Goal: Task Accomplishment & Management: Manage account settings

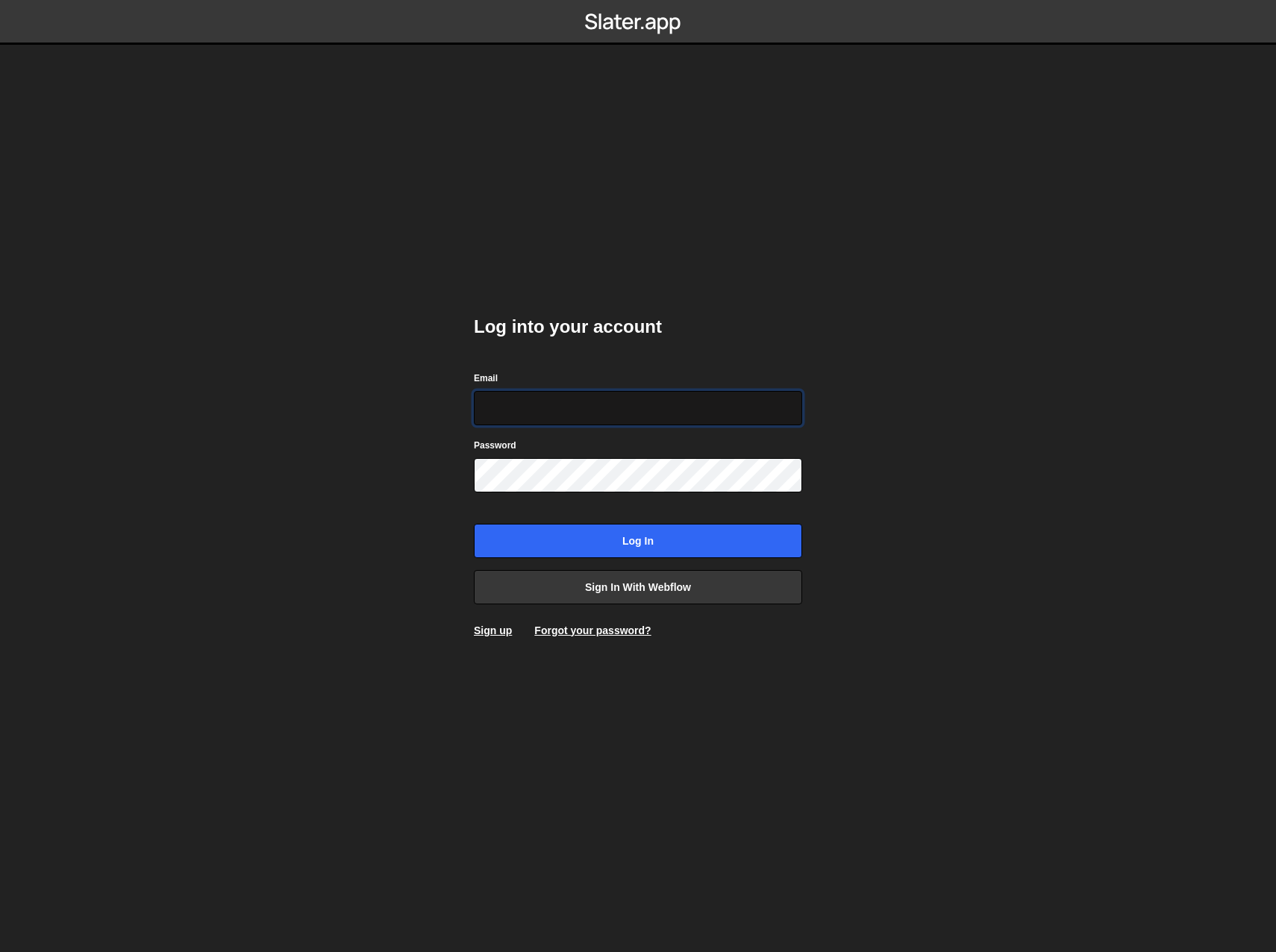
type input "techacct@zenopwer.com"
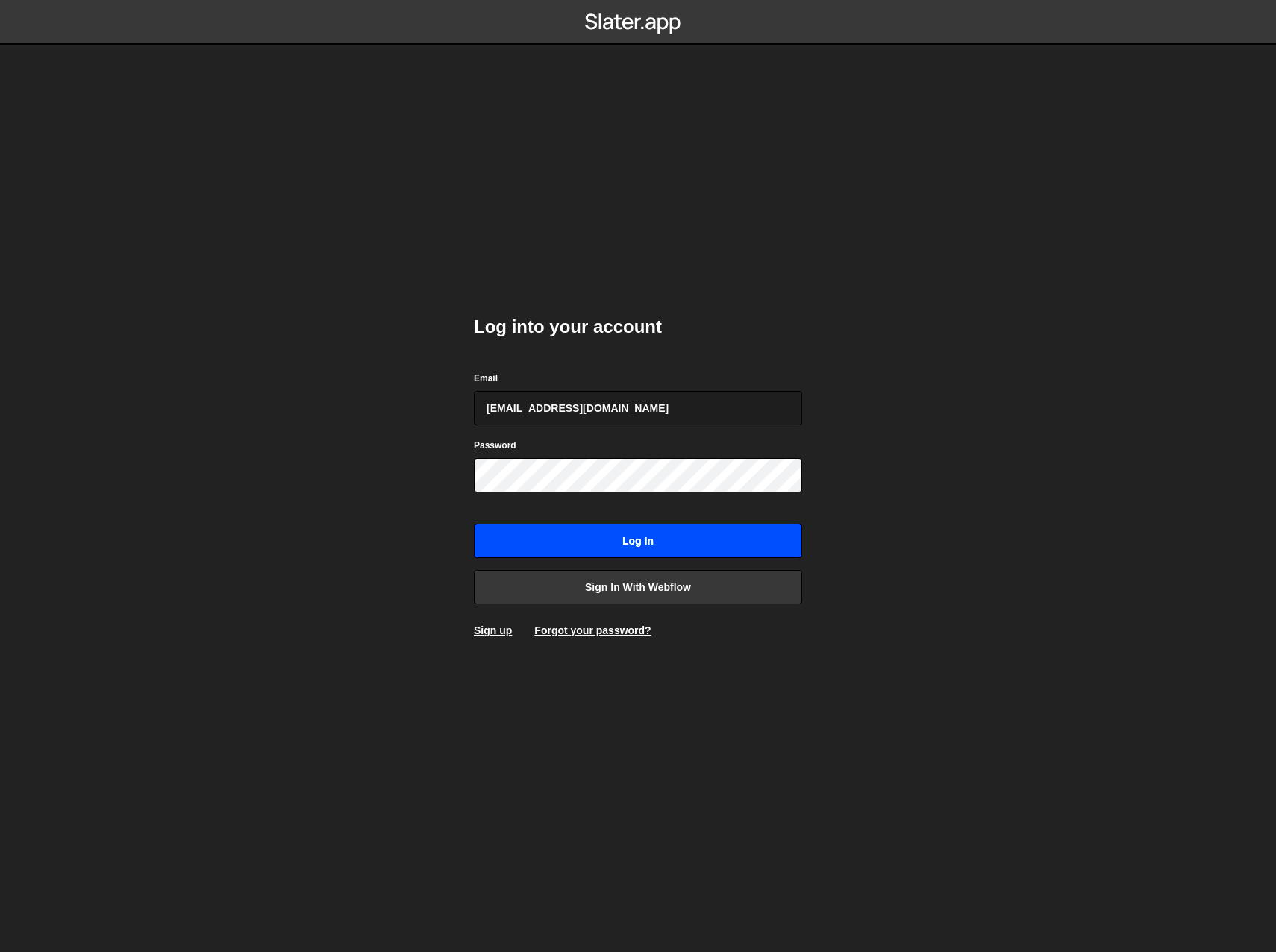
click at [616, 531] on input "Log in" at bounding box center [638, 541] width 328 height 35
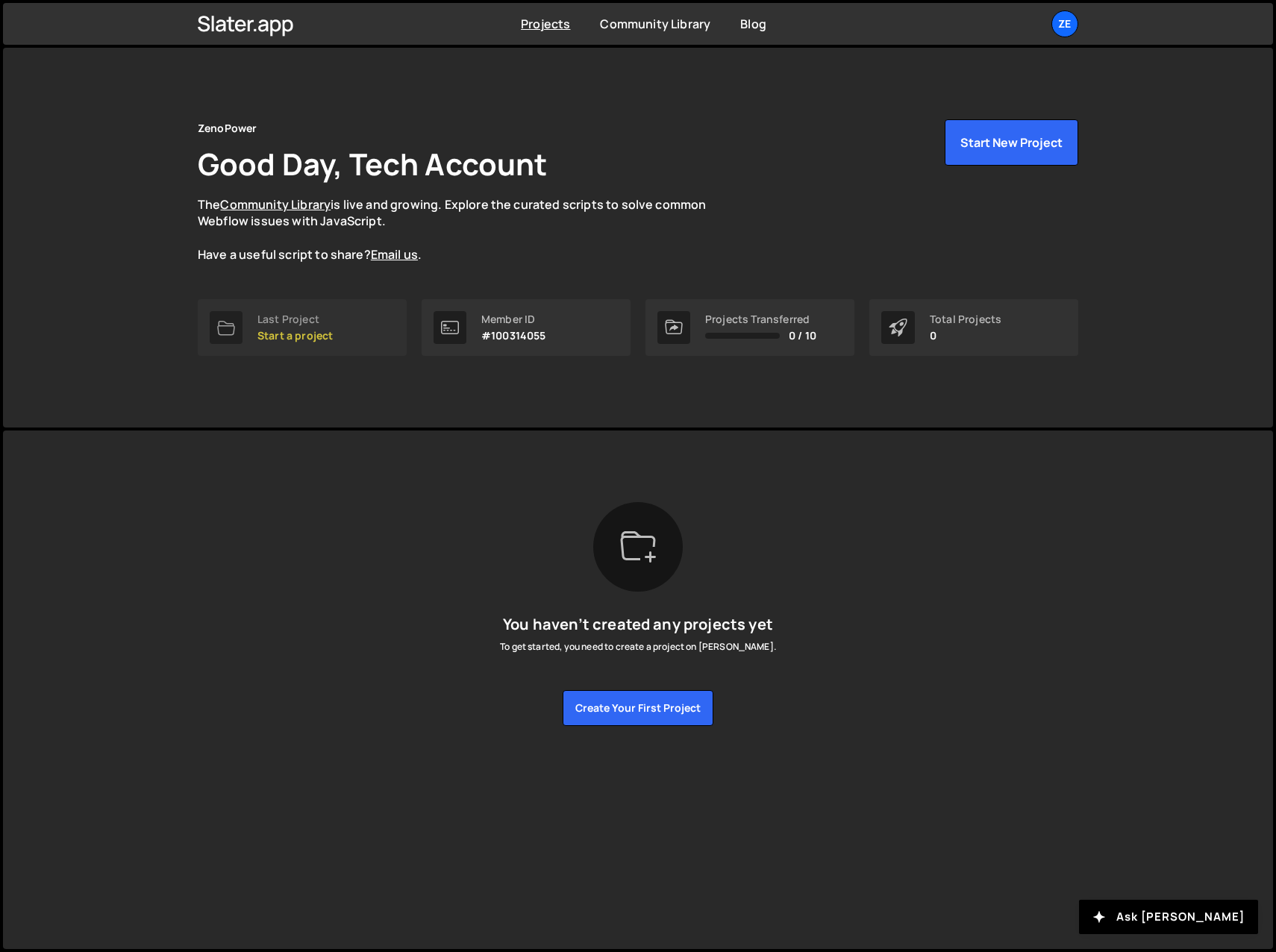
click at [271, 333] on p "Start a project" at bounding box center [295, 336] width 75 height 12
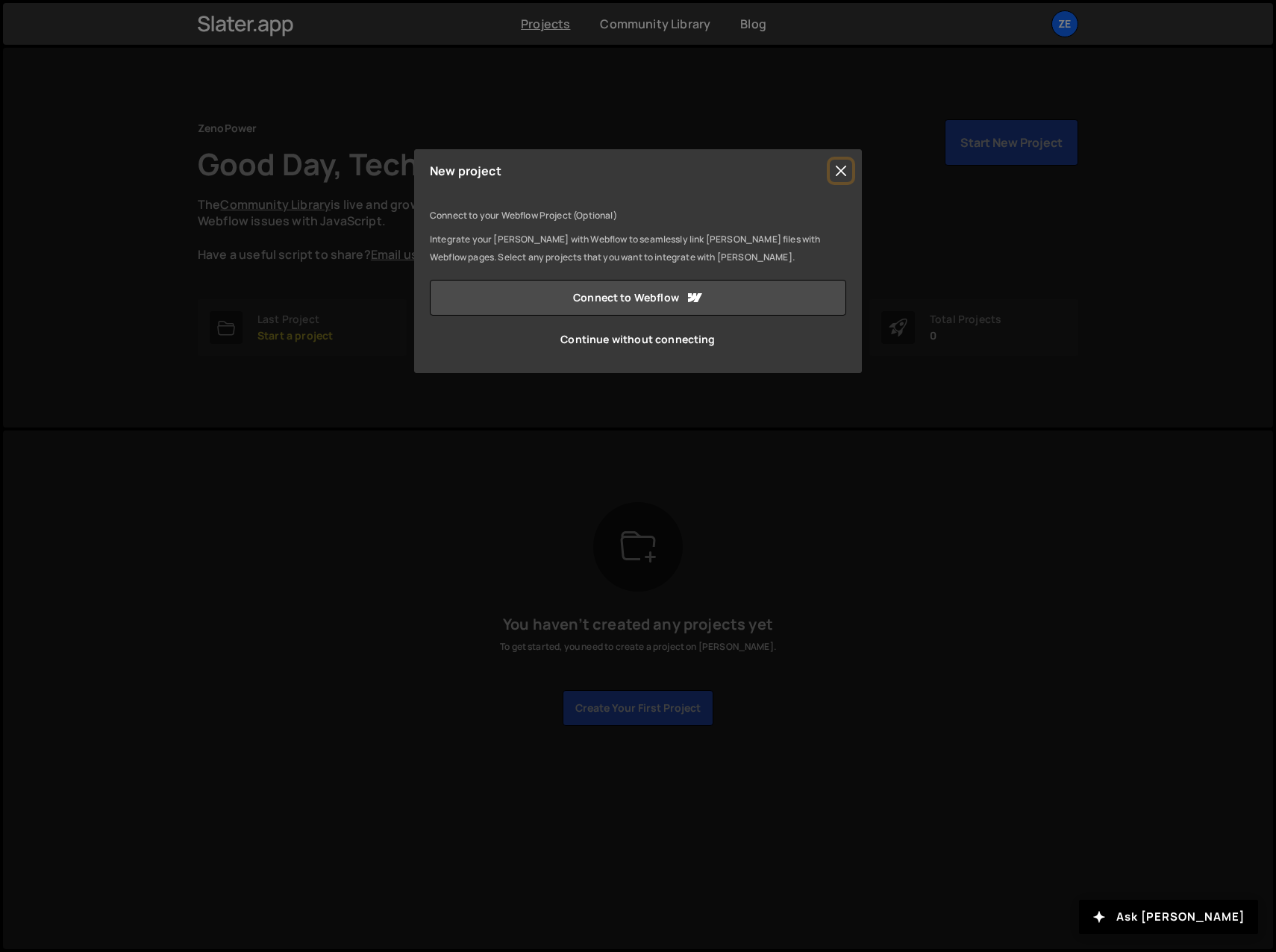
click at [842, 169] on button "Close" at bounding box center [840, 170] width 22 height 22
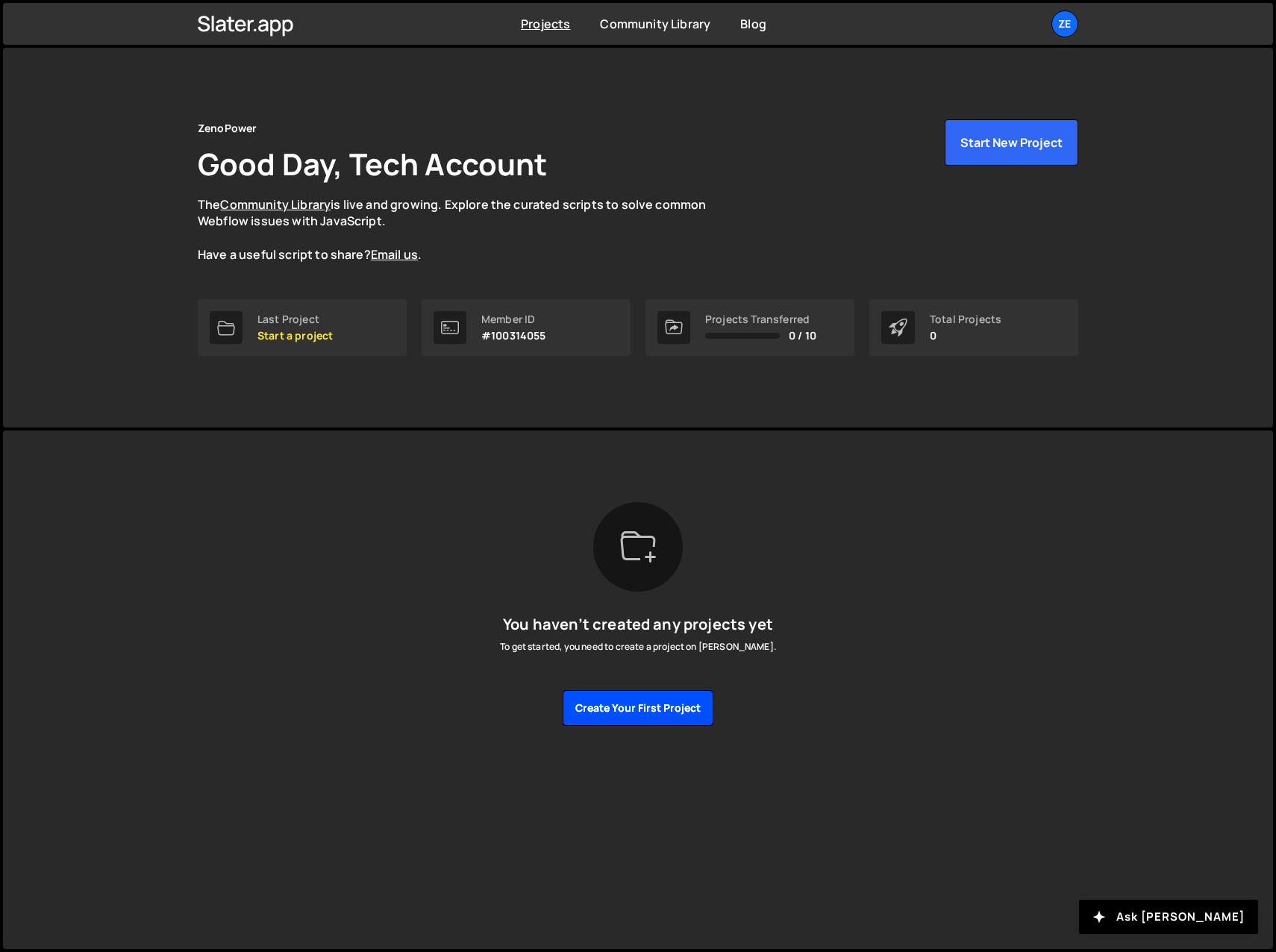
click at [614, 710] on button "Create your first project" at bounding box center [638, 708] width 151 height 36
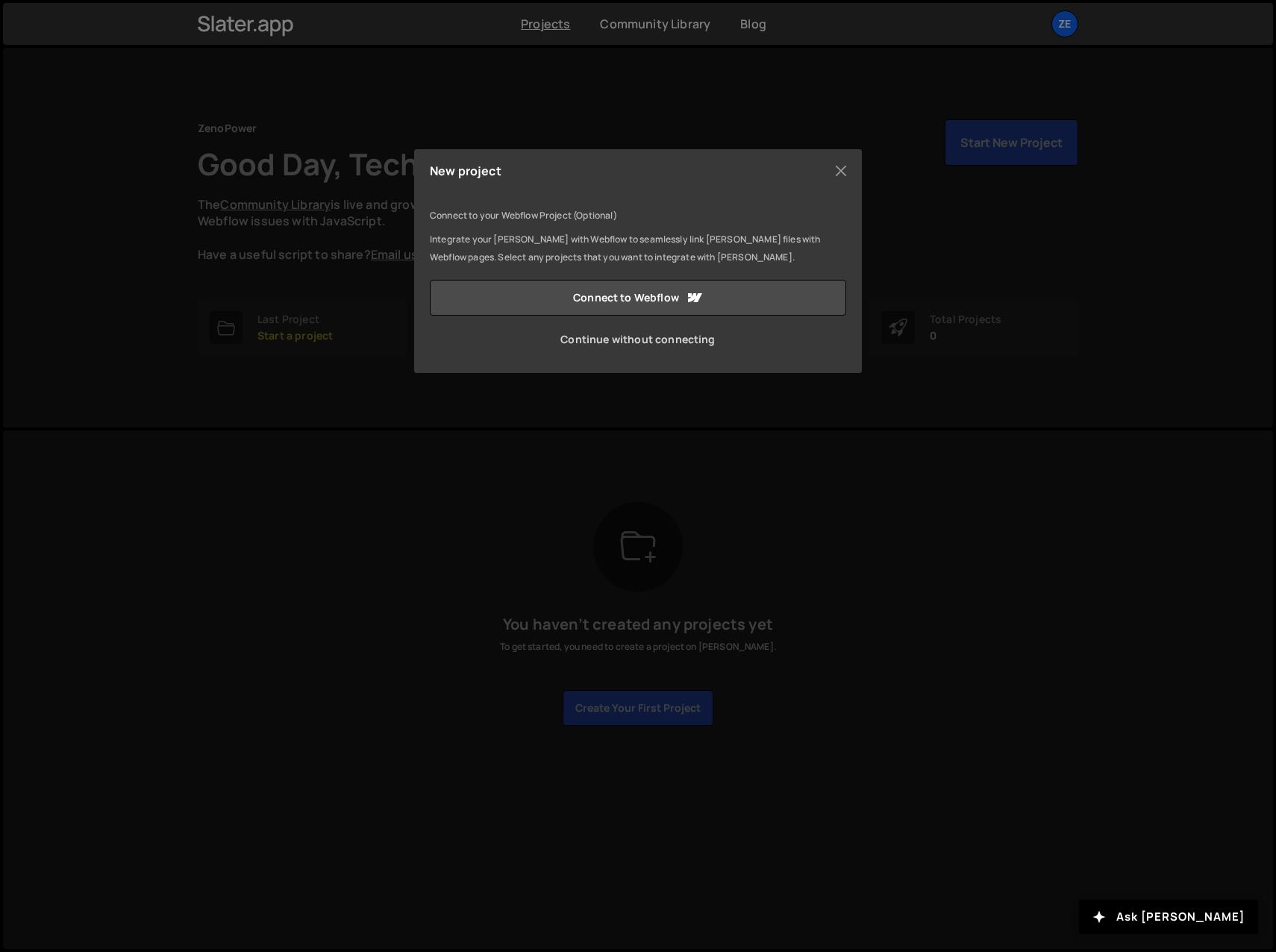
click at [635, 332] on link "Continue without connecting" at bounding box center [638, 338] width 416 height 36
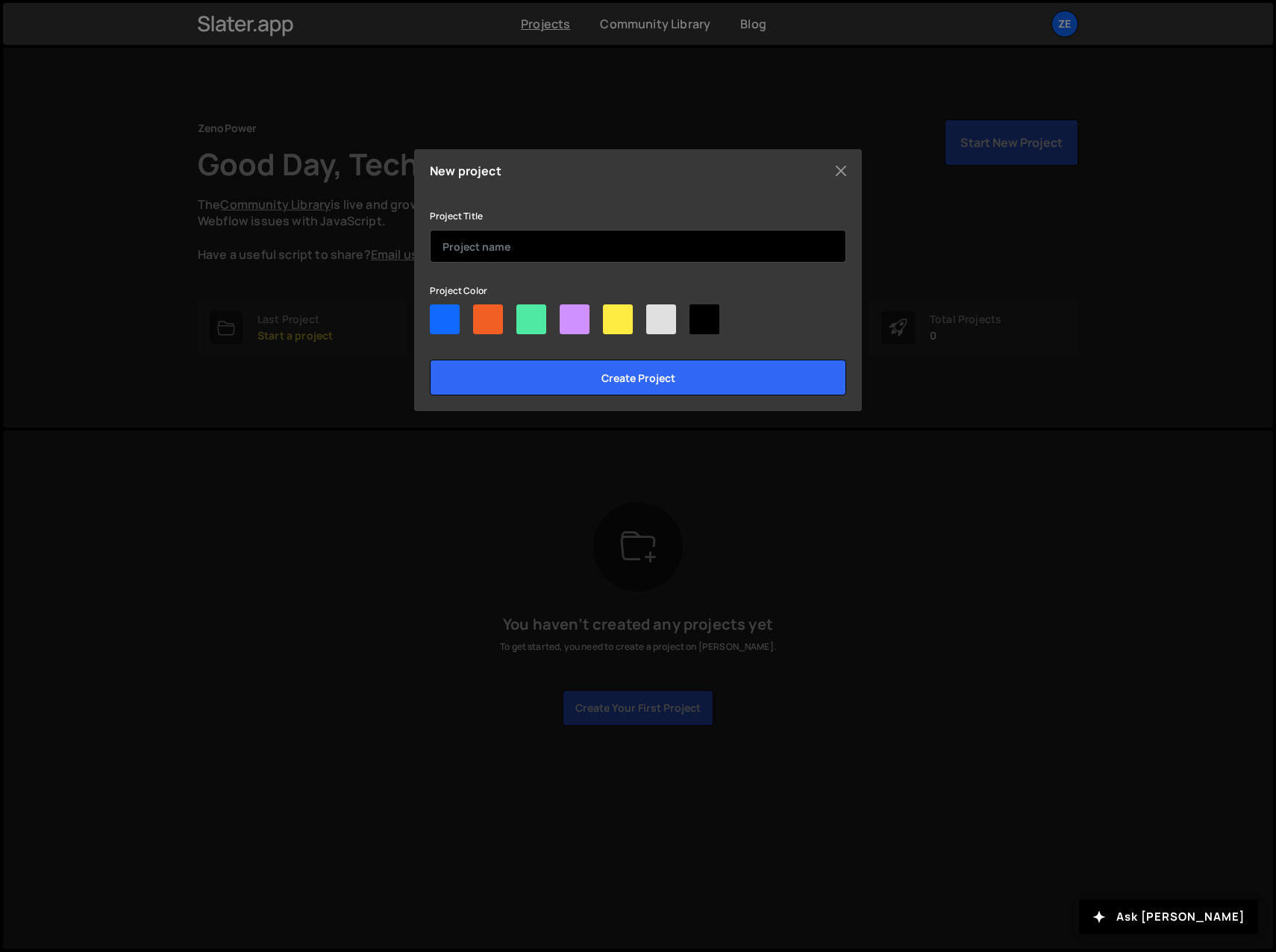
click at [486, 243] on input "text" at bounding box center [638, 246] width 416 height 33
type input "ZenoPS PubWeb-v2"
click at [573, 323] on div at bounding box center [574, 319] width 30 height 30
click at [569, 314] on input"] "radio" at bounding box center [564, 310] width 10 height 10
radio input"] "true"
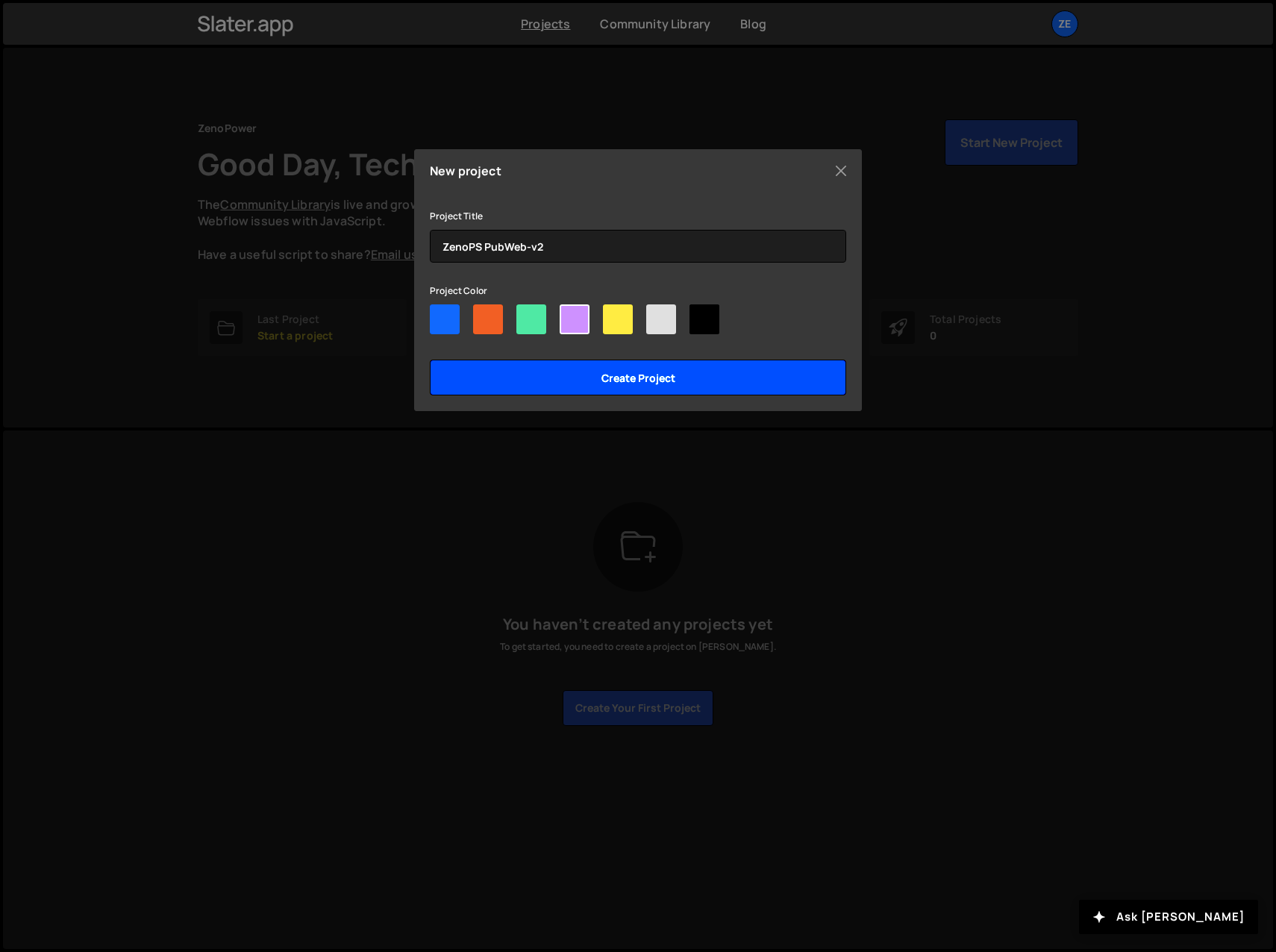
click at [653, 381] on input "Create project" at bounding box center [638, 377] width 416 height 36
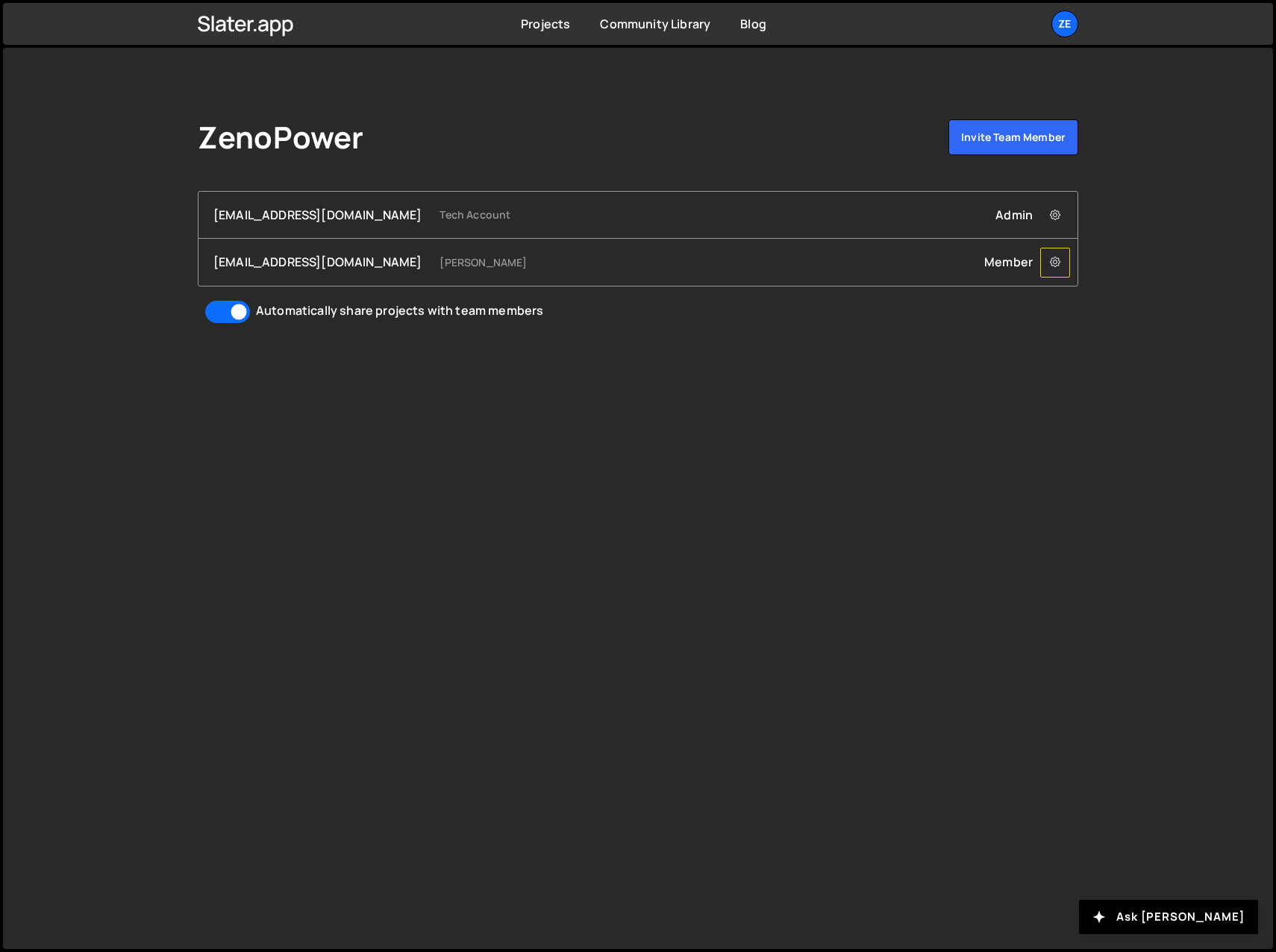
click at [1057, 261] on icon at bounding box center [1055, 263] width 11 height 15
click at [779, 501] on div "ZenoPower Invite team member techacct@zenopwer.com Tech Account Admin Remove te…" at bounding box center [638, 498] width 1270 height 901
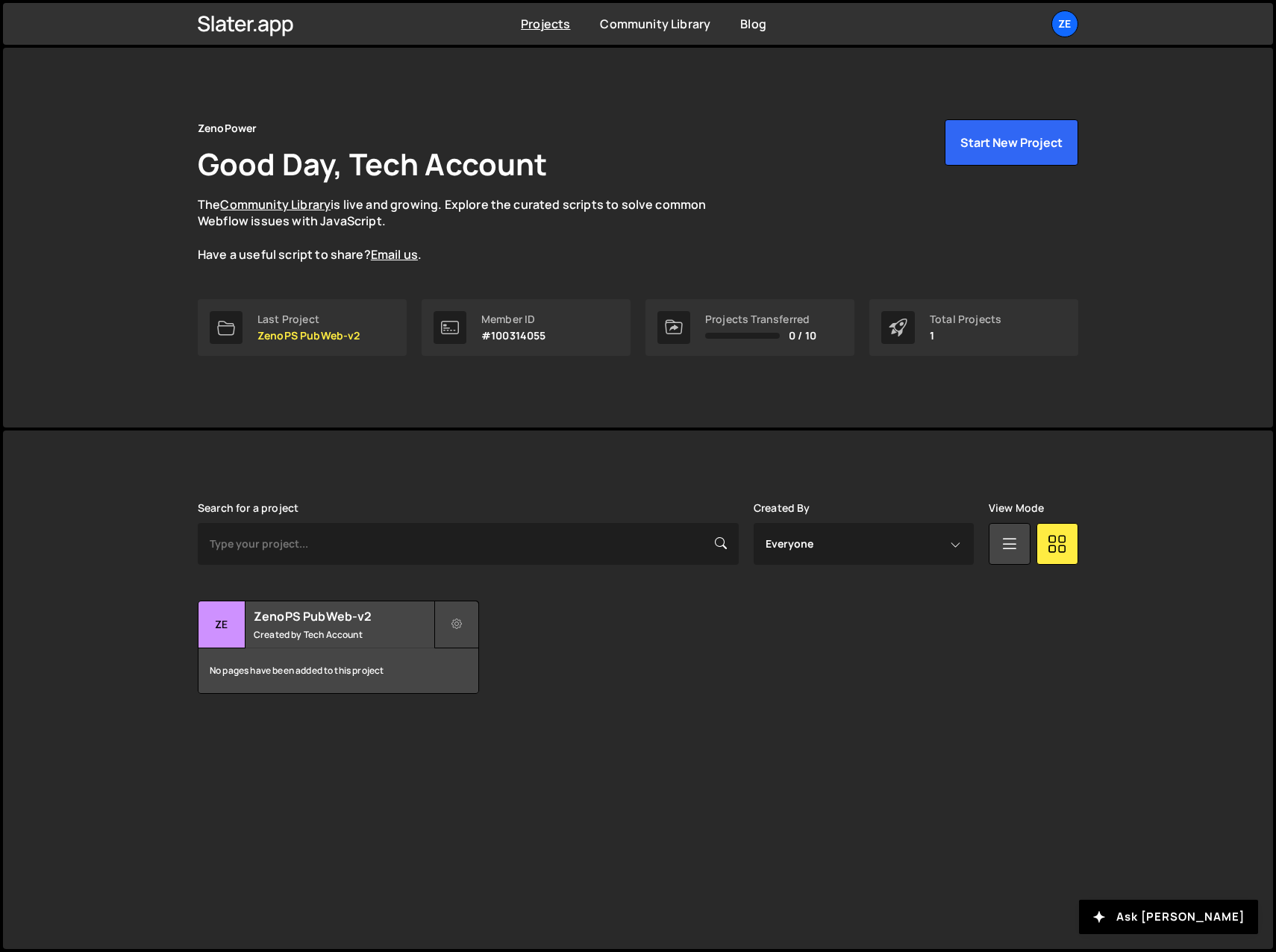
click at [459, 621] on icon at bounding box center [456, 625] width 11 height 15
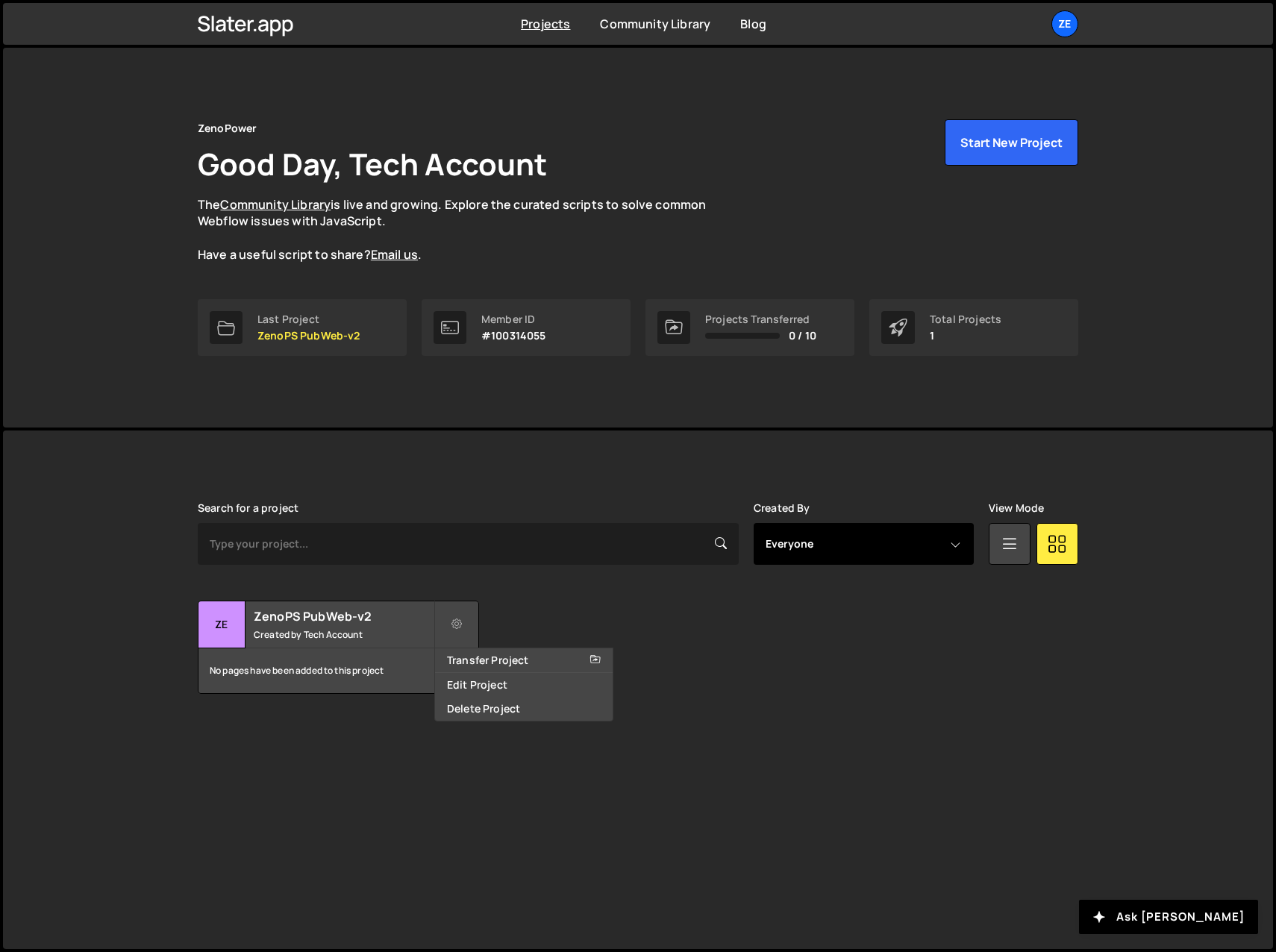
click at [959, 543] on select "Everyone Tech Account [PERSON_NAME]" at bounding box center [863, 543] width 220 height 41
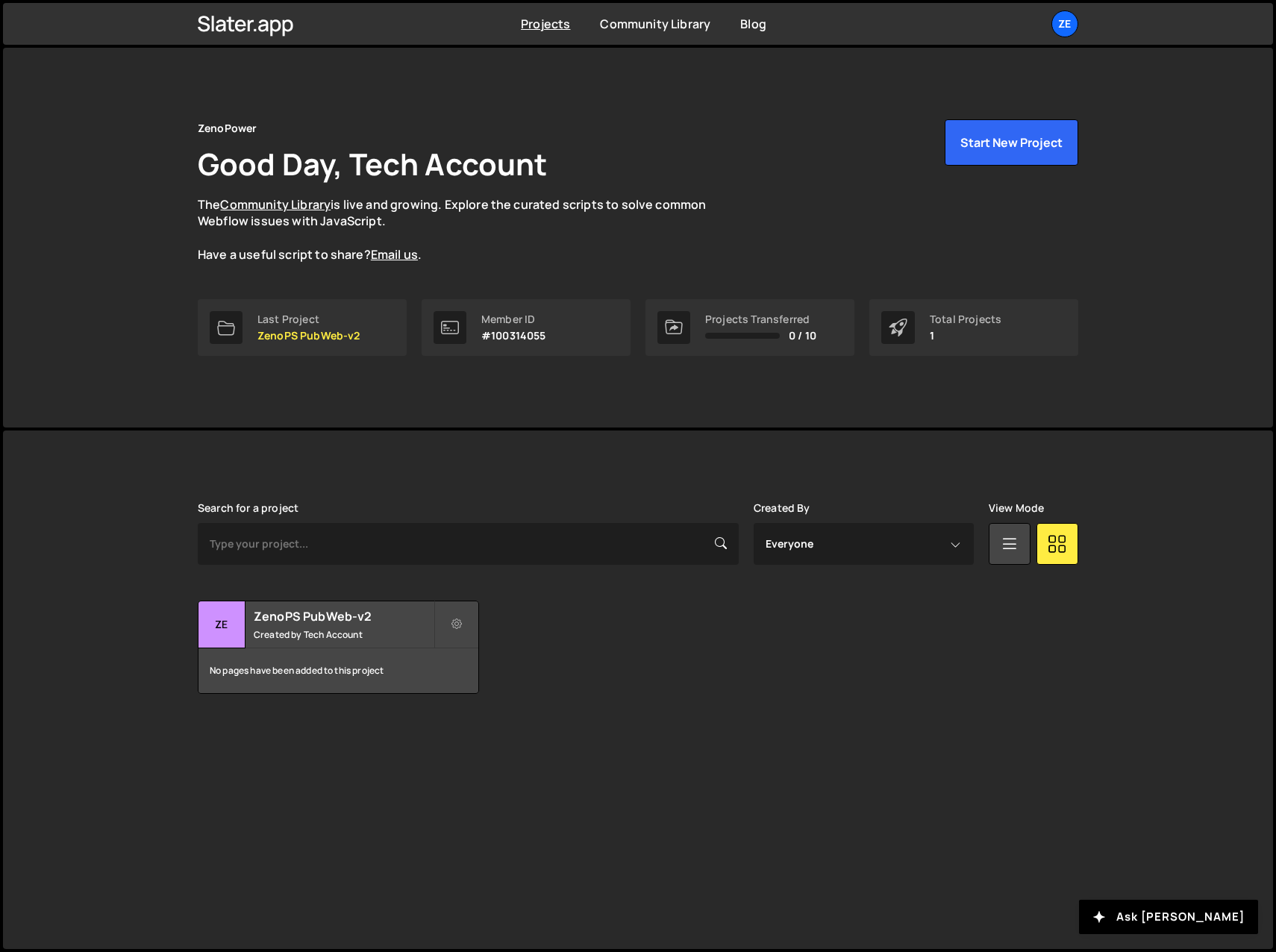
click at [625, 624] on div "Transfer Project Edit Project Delete Project Ze ZenoPS PubWeb-v2 Created by Tec…" at bounding box center [638, 647] width 881 height 93
click at [462, 621] on icon at bounding box center [456, 625] width 11 height 15
click at [472, 689] on link "Edit Project" at bounding box center [523, 685] width 178 height 24
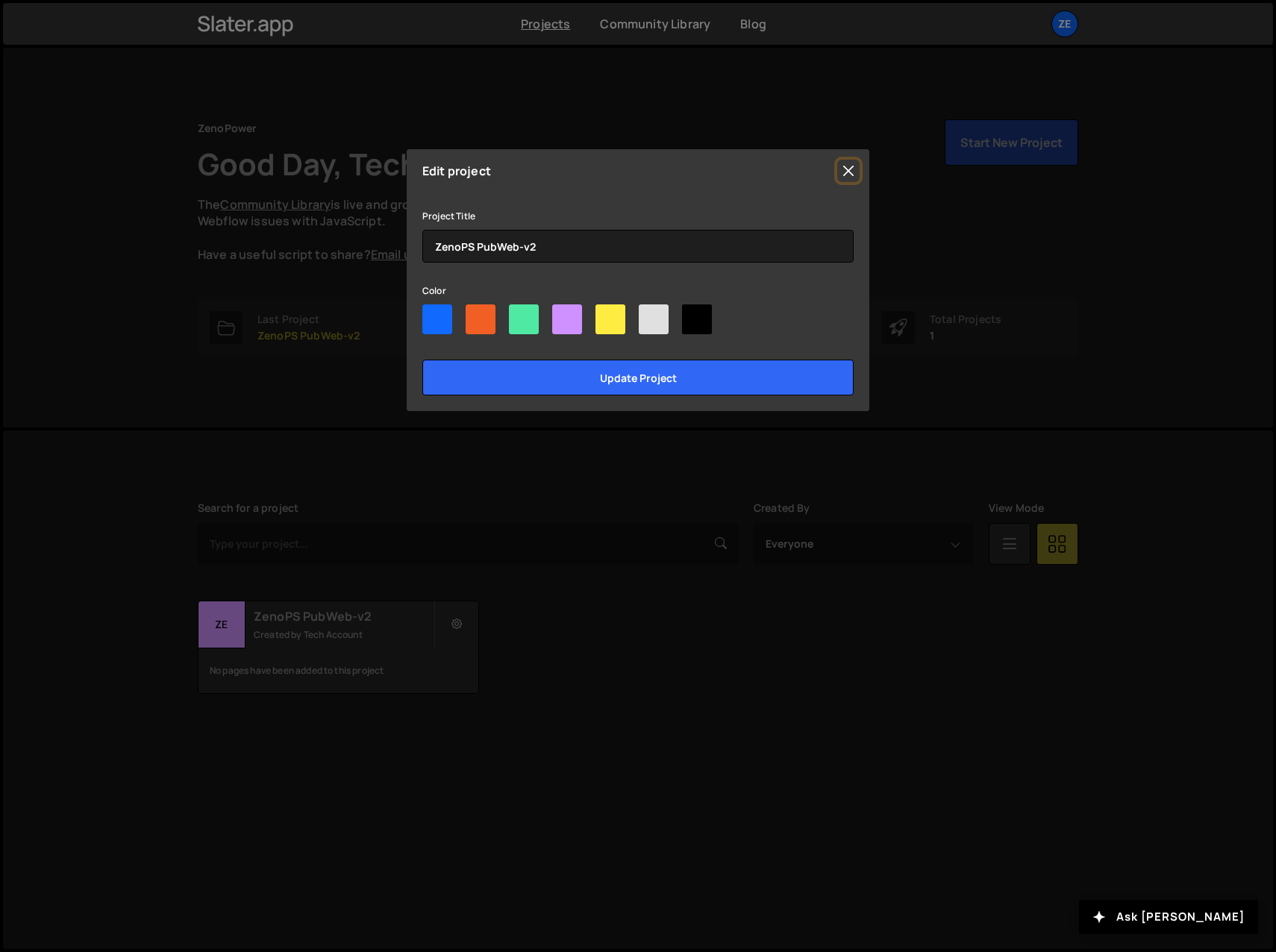
click at [847, 171] on button "Close" at bounding box center [848, 170] width 22 height 22
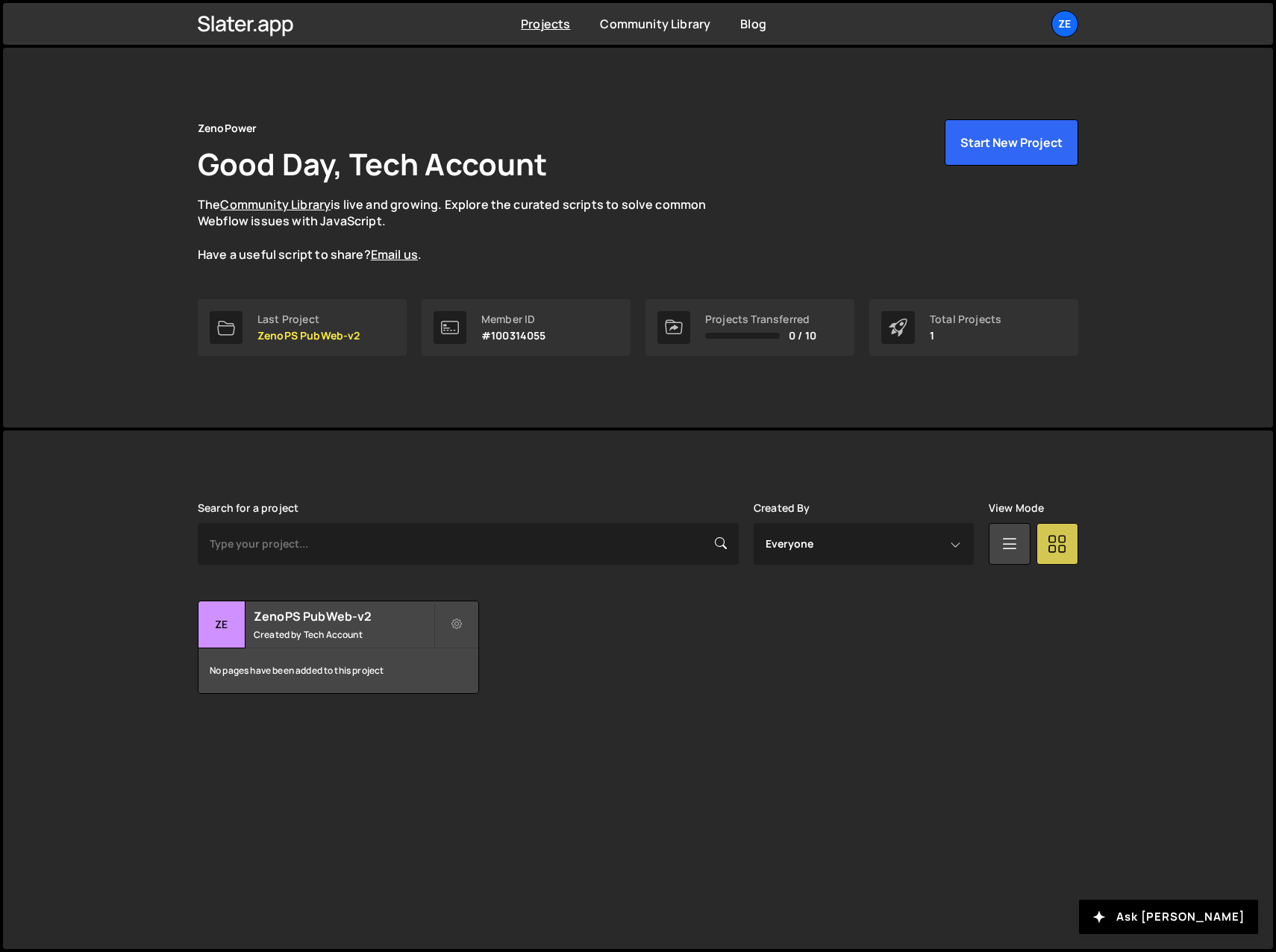
click at [1066, 542] on icon at bounding box center [1057, 543] width 19 height 27
click at [1007, 546] on icon at bounding box center [1010, 543] width 19 height 27
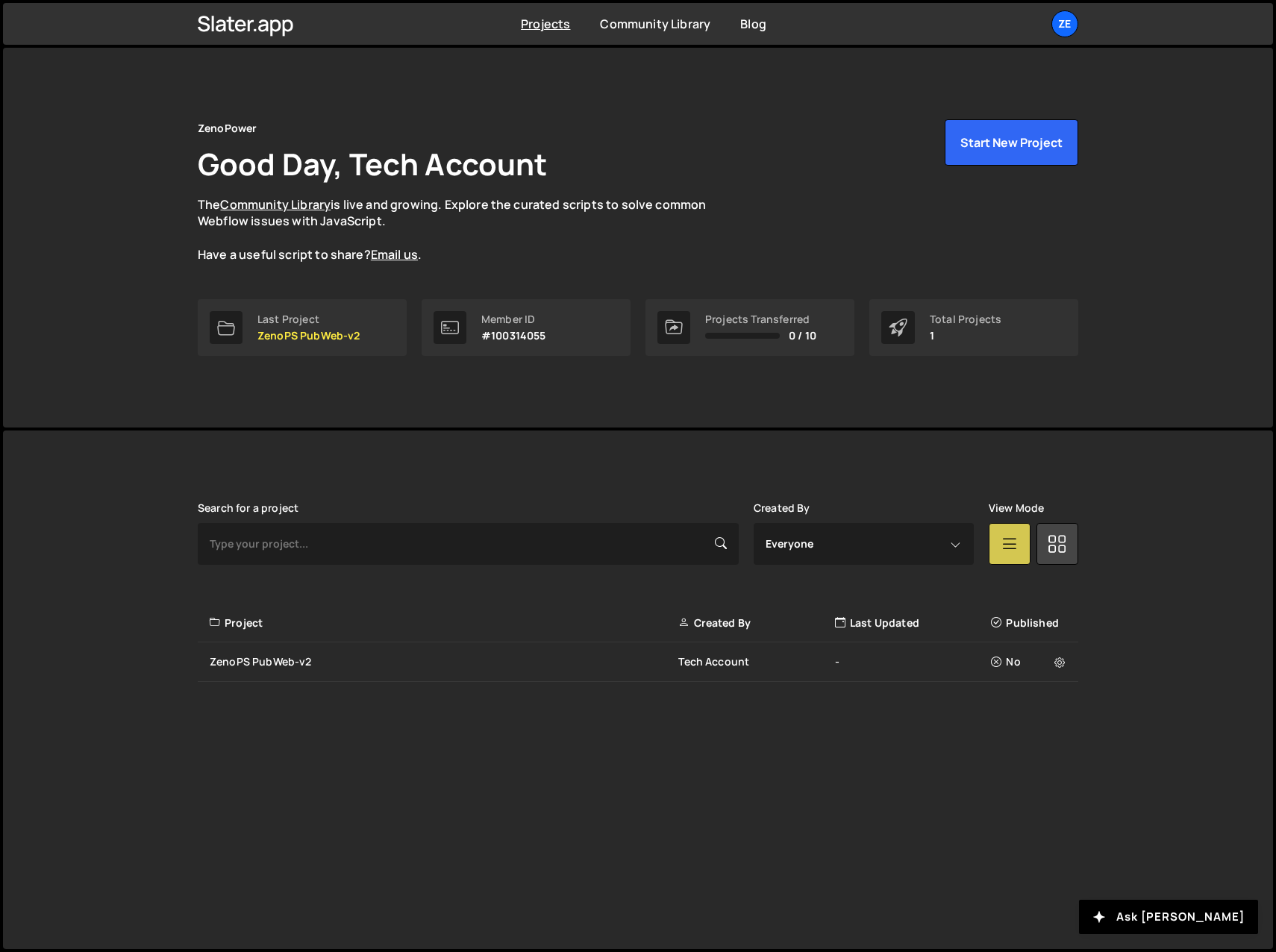
click at [1007, 546] on icon at bounding box center [1010, 543] width 19 height 27
click at [1064, 549] on icon at bounding box center [1057, 543] width 19 height 27
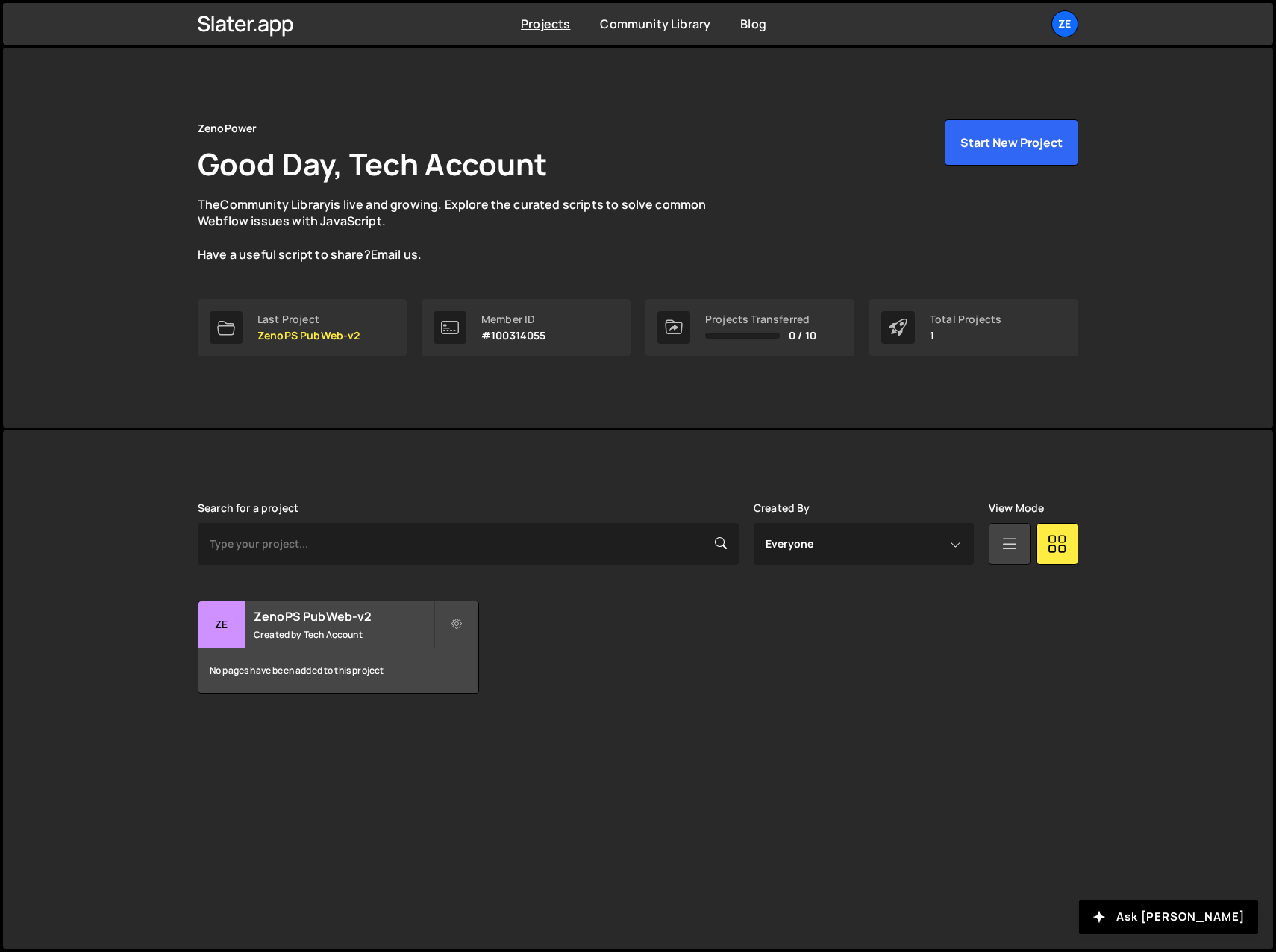
click at [1002, 538] on icon at bounding box center [1010, 543] width 19 height 27
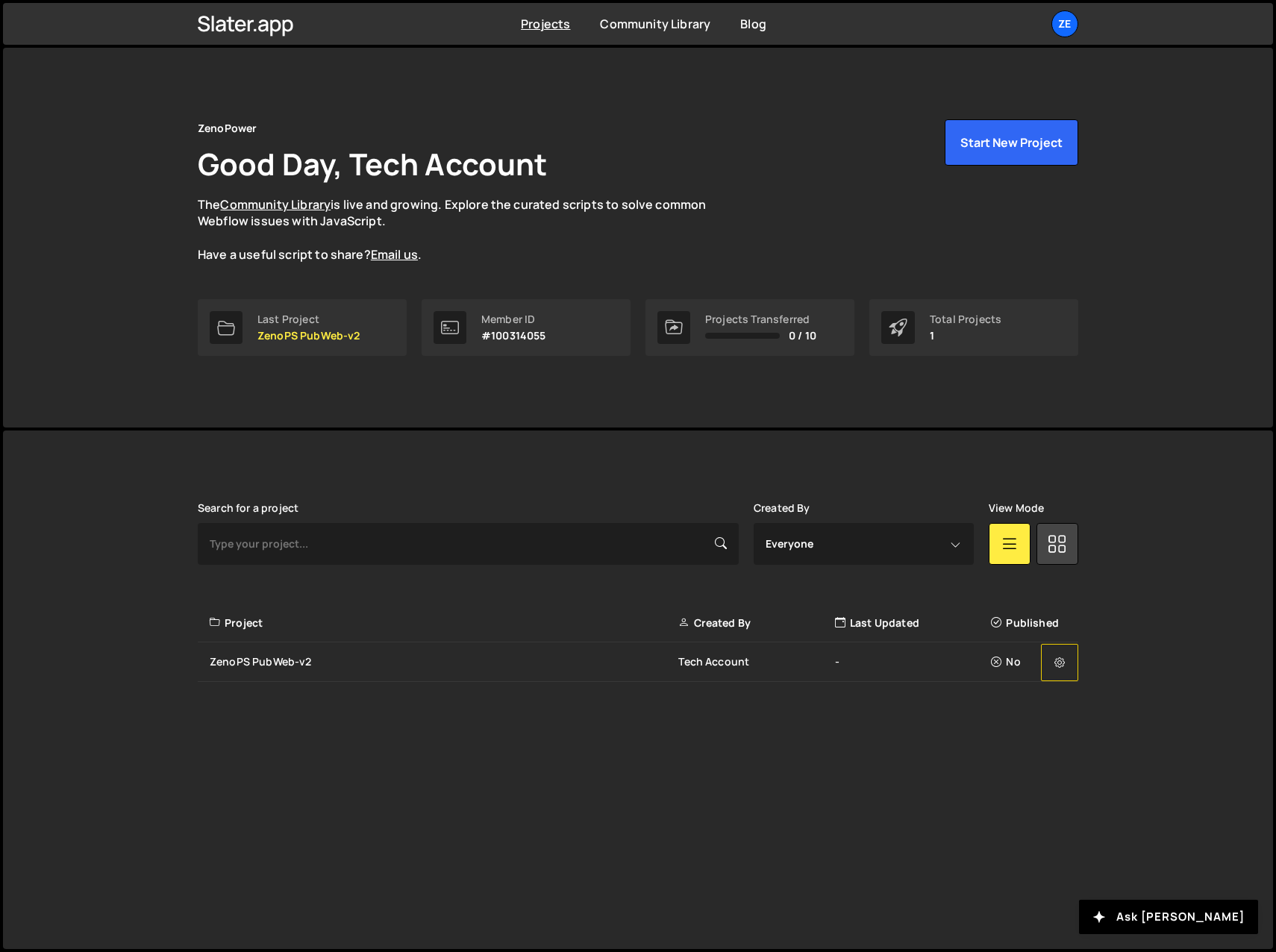
click at [1061, 661] on icon at bounding box center [1059, 663] width 11 height 15
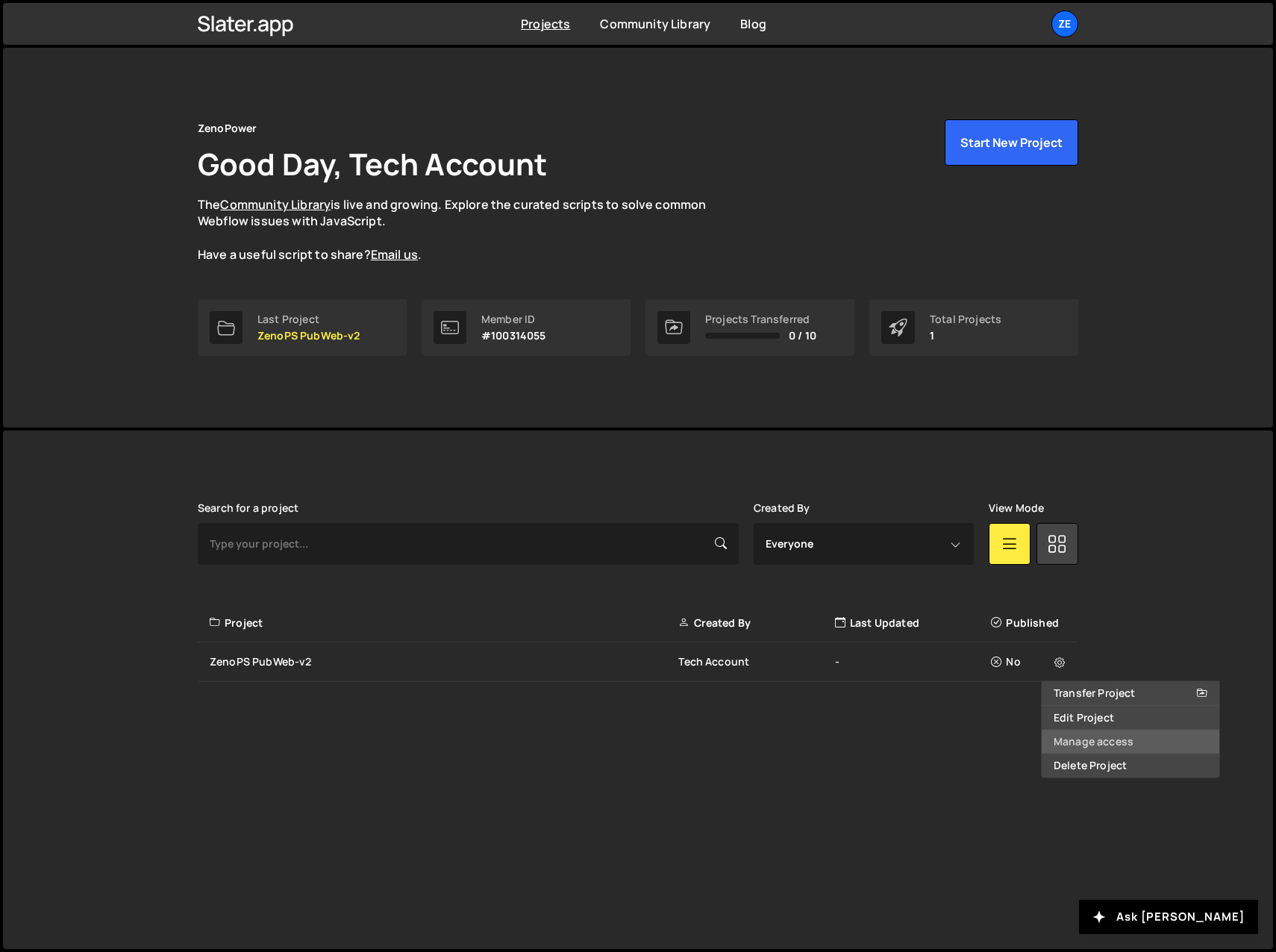
click at [1094, 741] on link "Manage access" at bounding box center [1130, 741] width 178 height 24
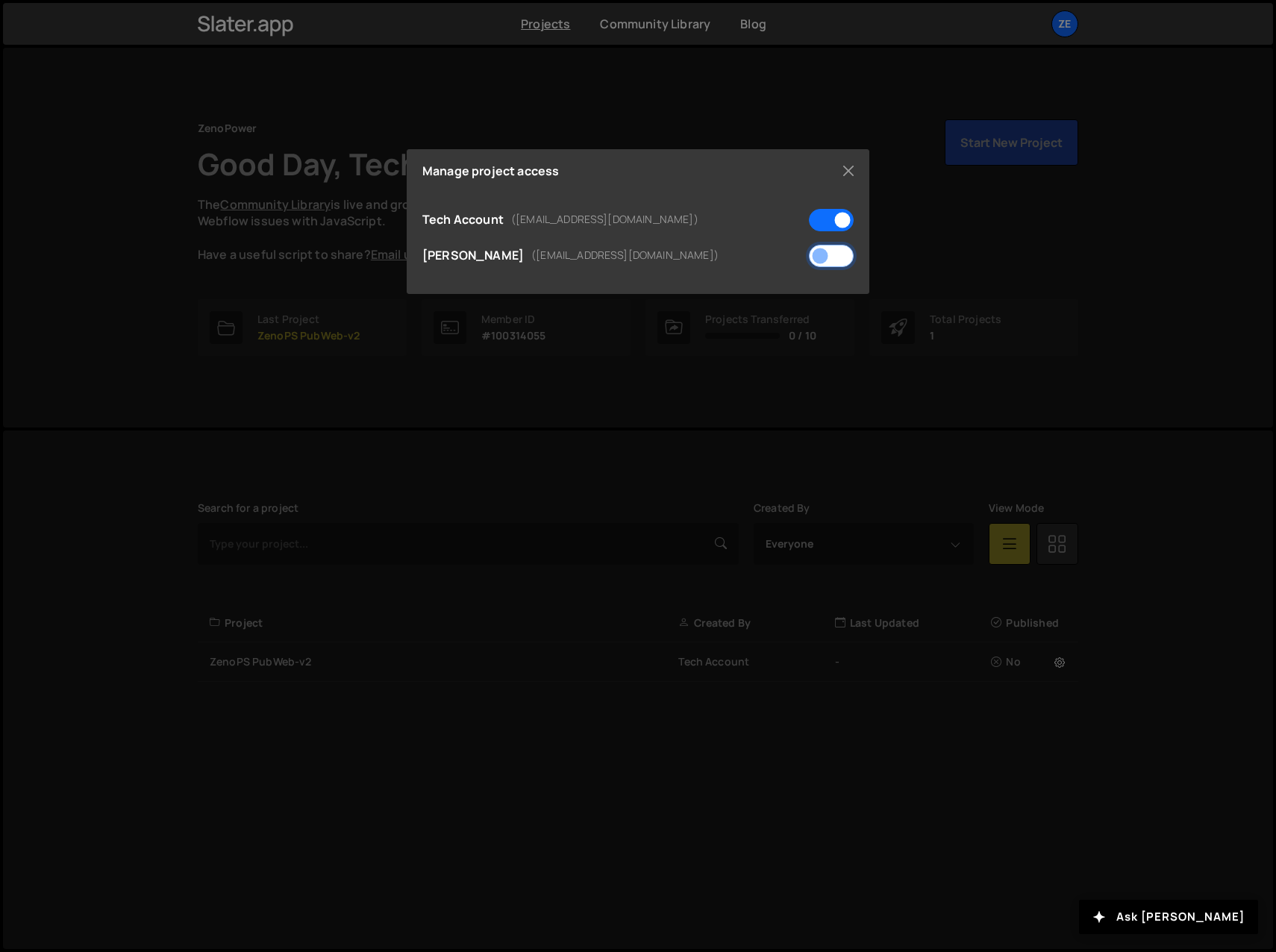
click at [835, 257] on input "checkbox" at bounding box center [831, 256] width 45 height 22
checkbox input "true"
click at [851, 164] on button "Close" at bounding box center [848, 170] width 22 height 22
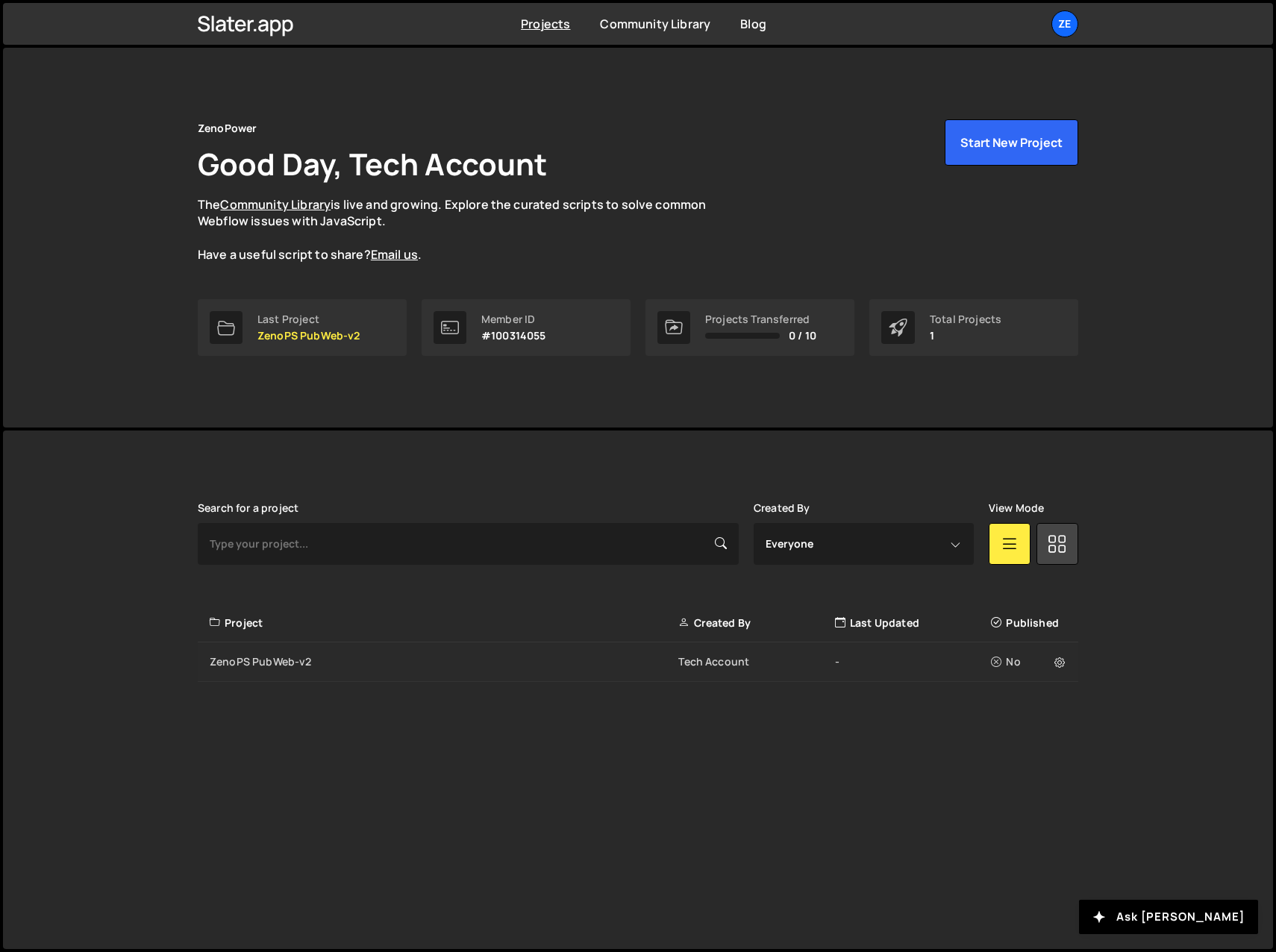
click at [288, 664] on div "ZenoPS PubWeb-v2" at bounding box center [443, 662] width 468 height 15
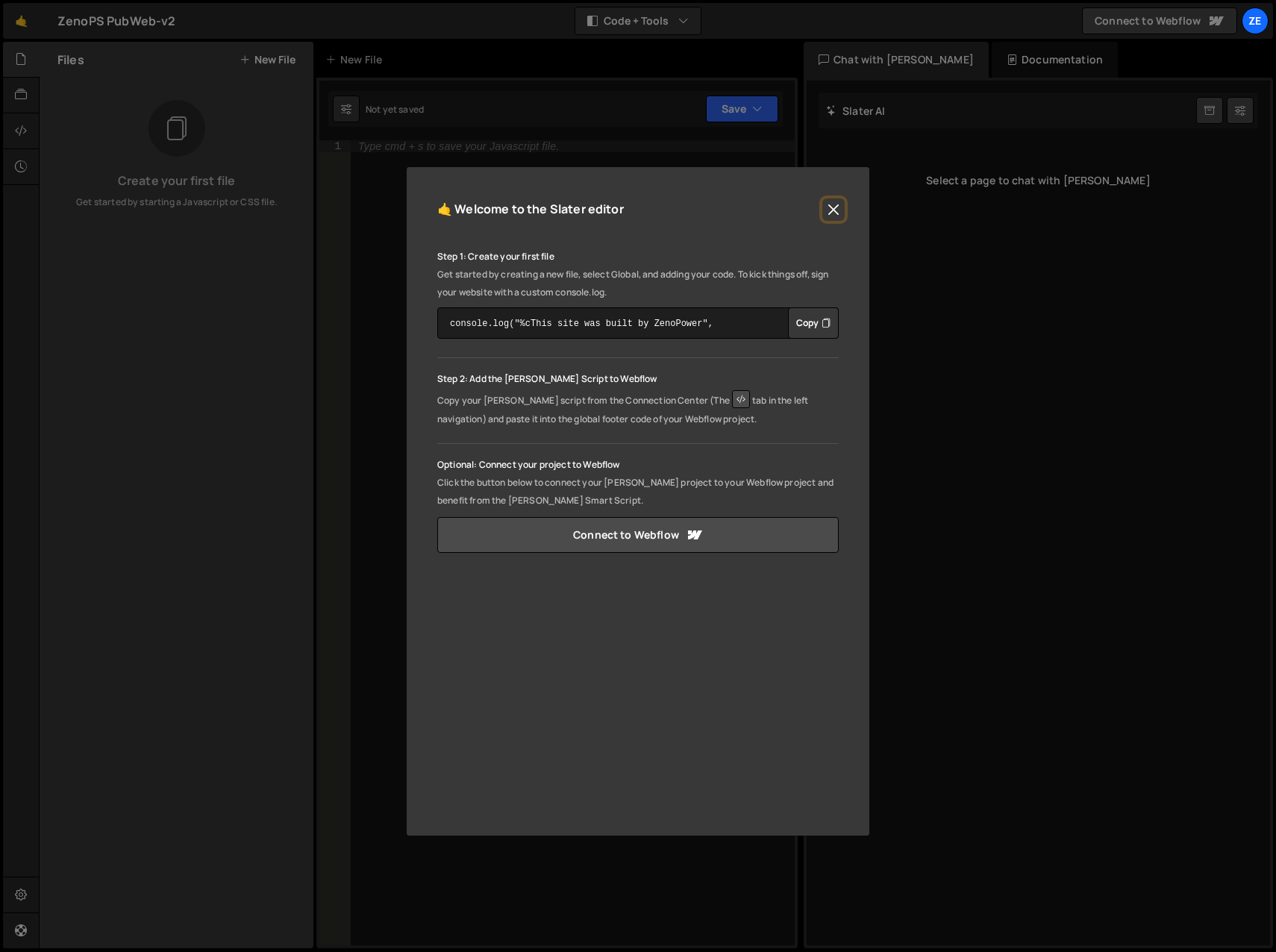
click at [830, 208] on button "Close" at bounding box center [833, 209] width 22 height 22
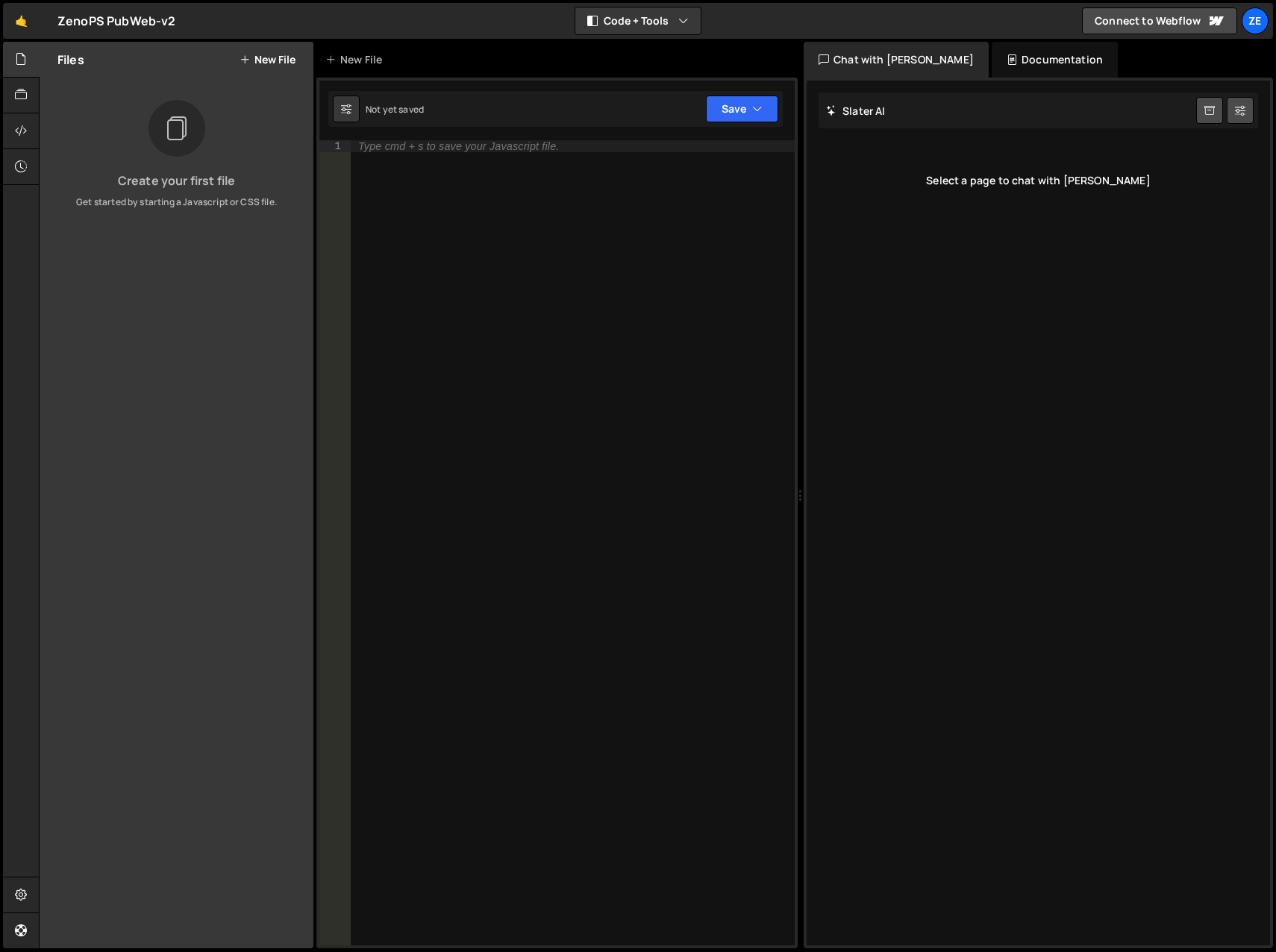
click at [112, 22] on div "ZenoPS PubWeb-v2 ⚠️ Code is being edited in another browser" at bounding box center [116, 20] width 118 height 18
click at [22, 95] on icon at bounding box center [21, 94] width 12 height 16
click at [19, 50] on div at bounding box center [21, 59] width 37 height 36
click at [22, 23] on link "🤙" at bounding box center [21, 20] width 37 height 36
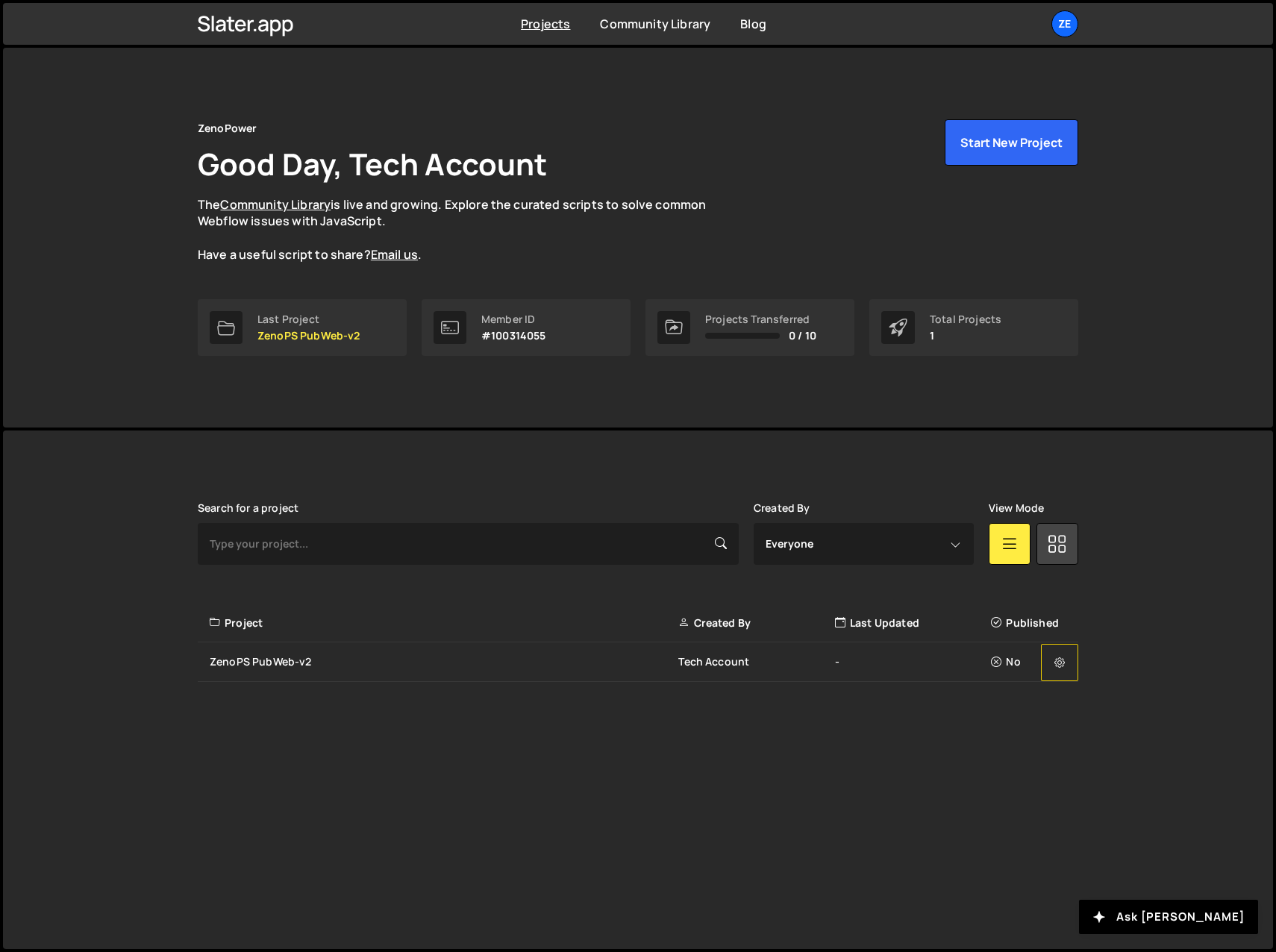
click at [1061, 664] on icon at bounding box center [1059, 663] width 11 height 15
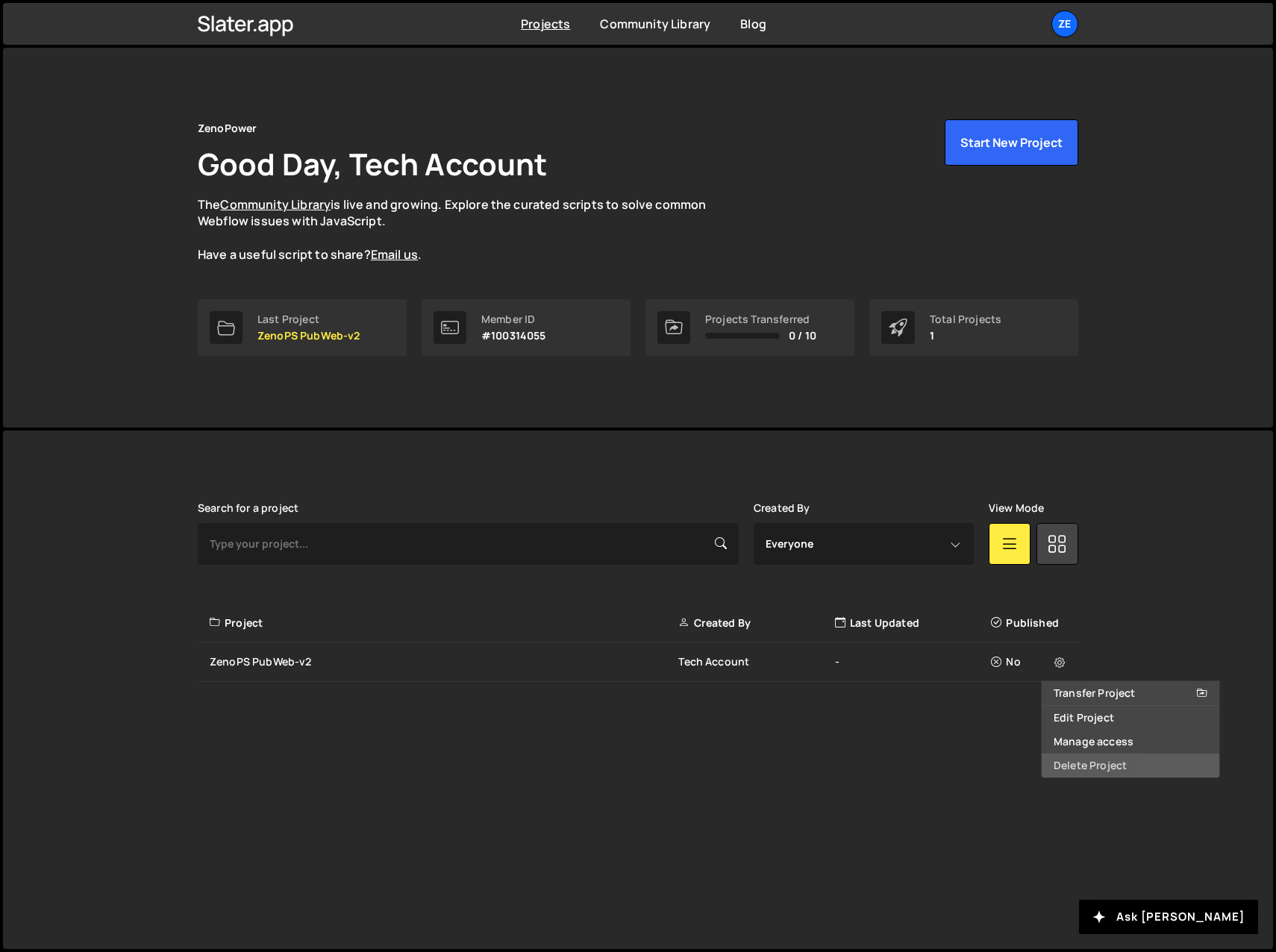
click at [1077, 764] on link "Delete Project" at bounding box center [1130, 765] width 178 height 24
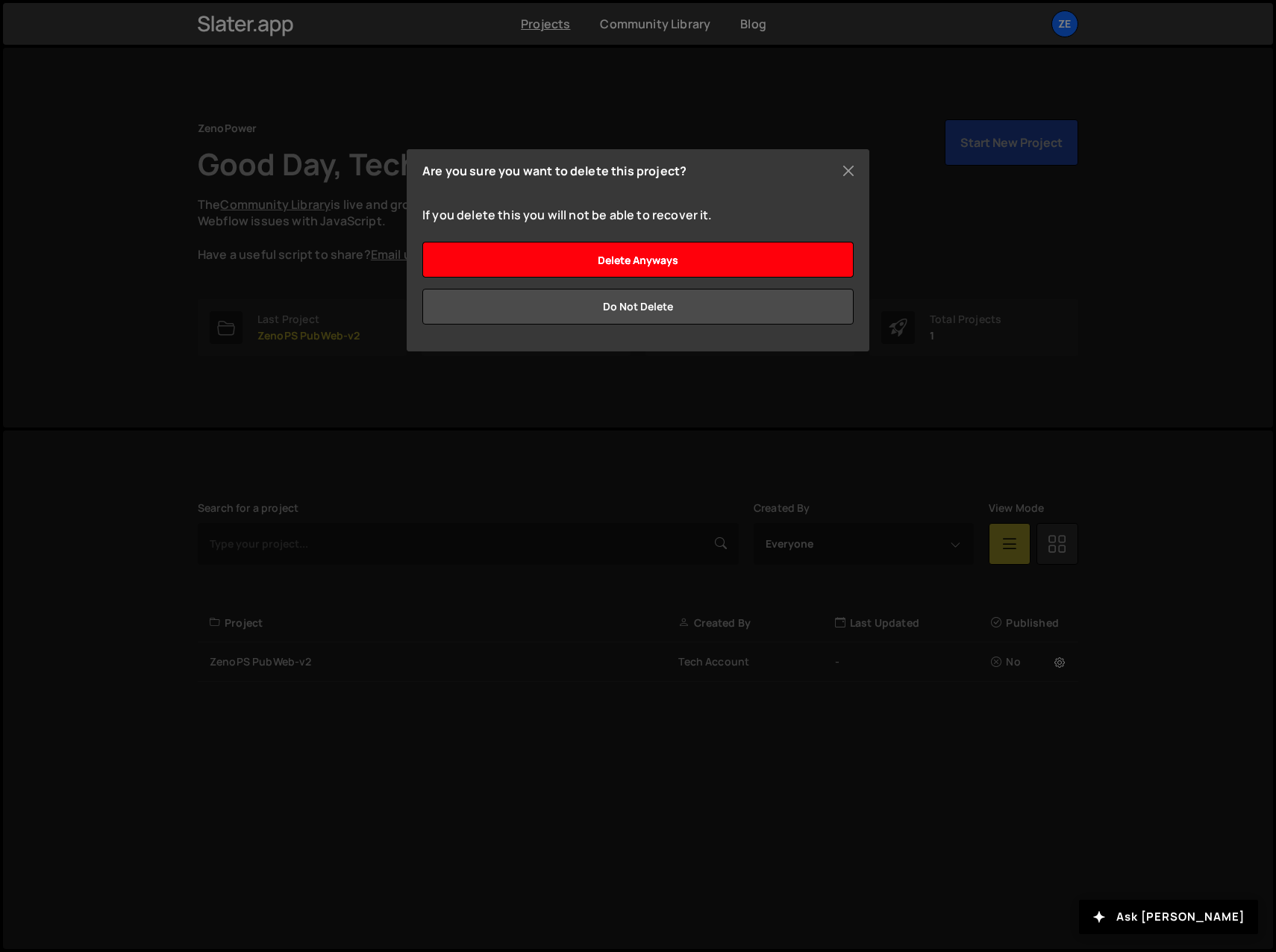
click at [616, 256] on input "Delete anyways" at bounding box center [638, 259] width 431 height 36
